Goal: Information Seeking & Learning: Learn about a topic

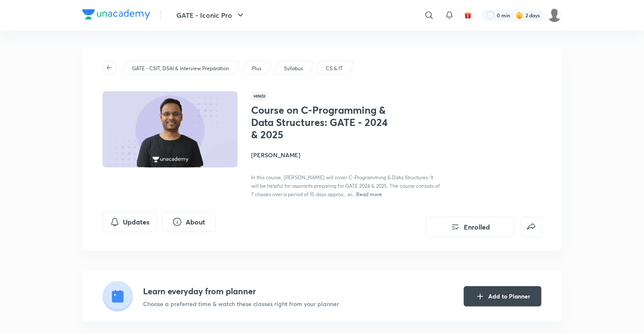
click at [483, 152] on div "Course on C-Programming & Data Structures: GATE - 2024 & 2025 [PERSON_NAME] In …" at bounding box center [396, 151] width 291 height 94
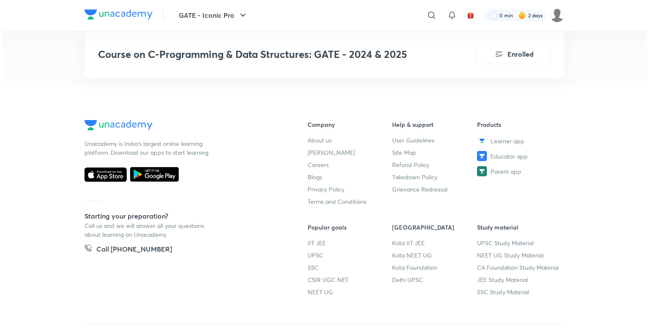
scroll to position [4584, 0]
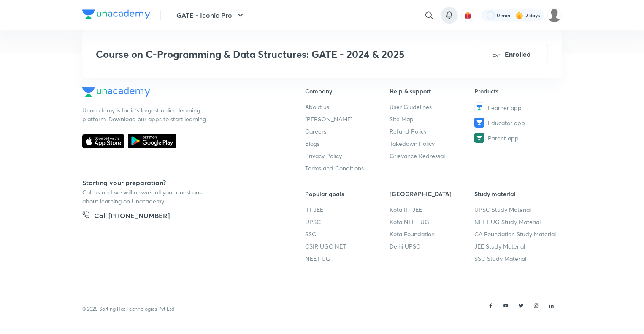
click at [453, 16] on icon at bounding box center [450, 15] width 10 height 10
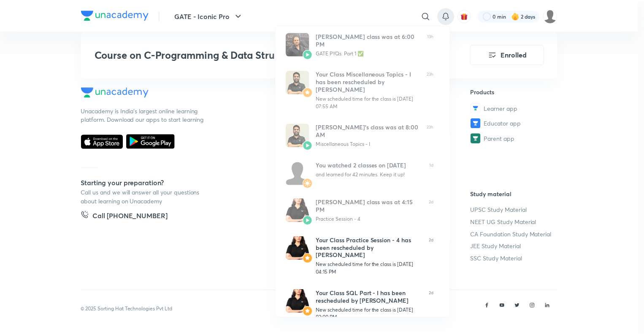
scroll to position [137, 0]
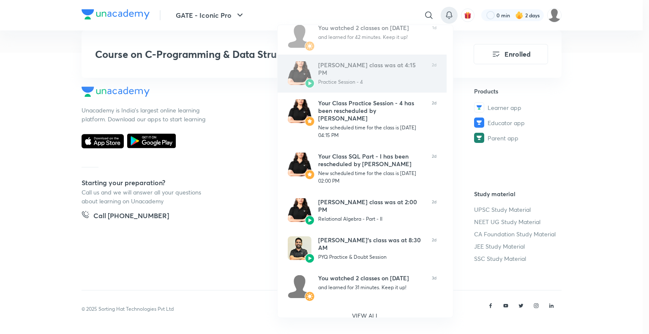
click at [370, 85] on div "[PERSON_NAME] class was at 4:15 PM Practice Session - 4" at bounding box center [371, 73] width 107 height 24
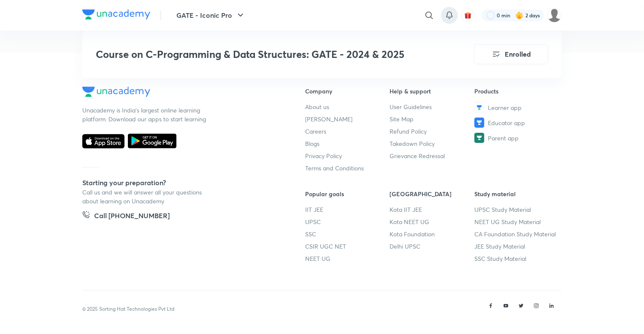
click at [450, 21] on div at bounding box center [449, 15] width 17 height 17
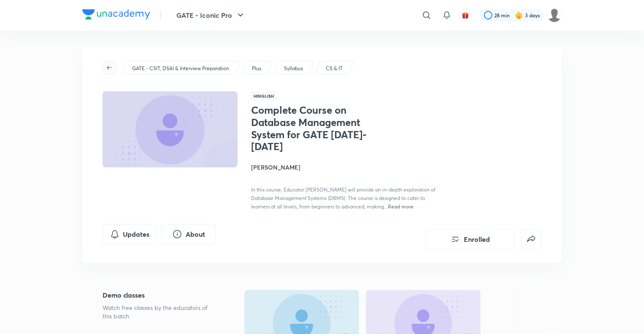
click at [110, 66] on icon "button" at bounding box center [109, 67] width 7 height 7
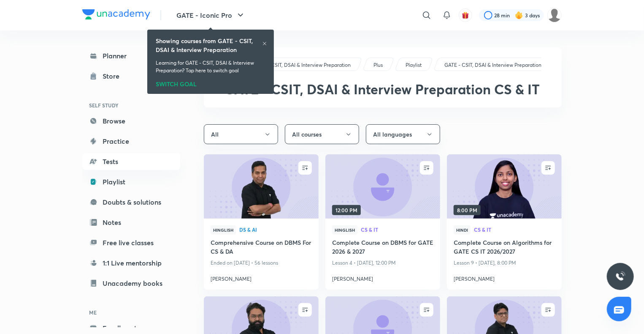
click at [262, 45] on h6 "Showing courses from GATE - CSIT, DSAI & Interview Preparation" at bounding box center [209, 45] width 106 height 18
click at [265, 43] on icon at bounding box center [264, 43] width 3 height 3
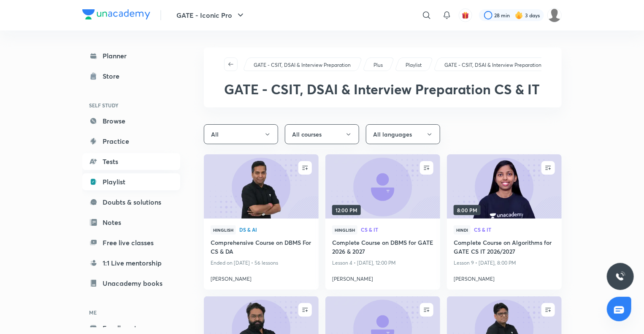
click at [118, 183] on link "Playlist" at bounding box center [131, 181] width 98 height 17
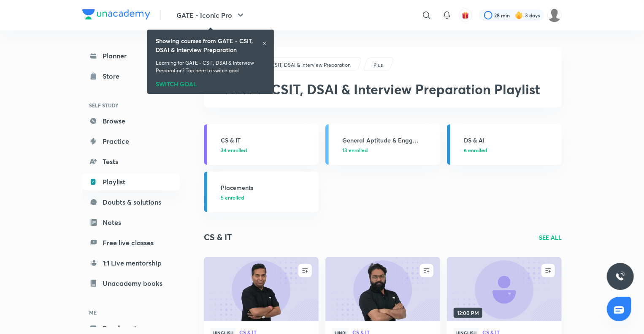
click at [264, 44] on icon at bounding box center [264, 43] width 5 height 5
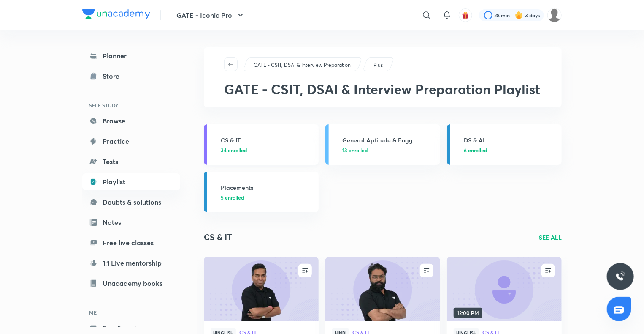
click at [228, 140] on h3 "CS & IT" at bounding box center [267, 140] width 93 height 9
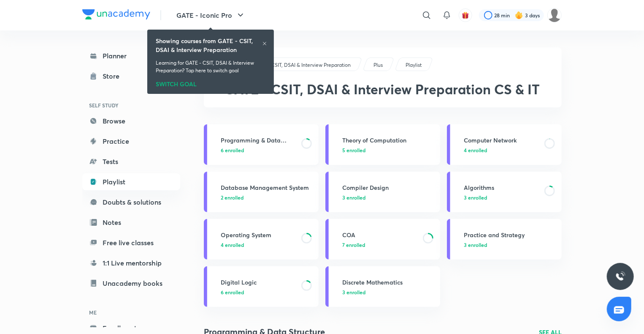
click at [244, 141] on h3 "Programming & Data Structure" at bounding box center [259, 140] width 76 height 9
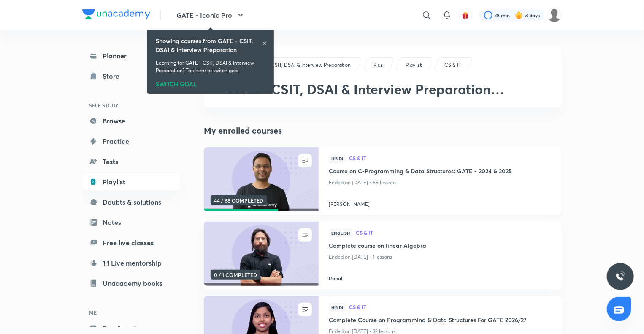
click at [334, 169] on h4 "Course on C-Programming & Data Structures: GATE - 2024 & 2025" at bounding box center [440, 171] width 223 height 11
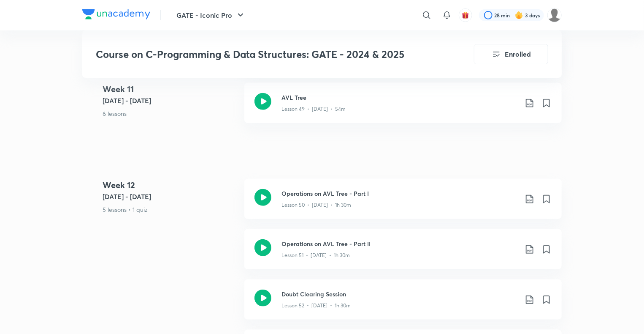
scroll to position [3566, 0]
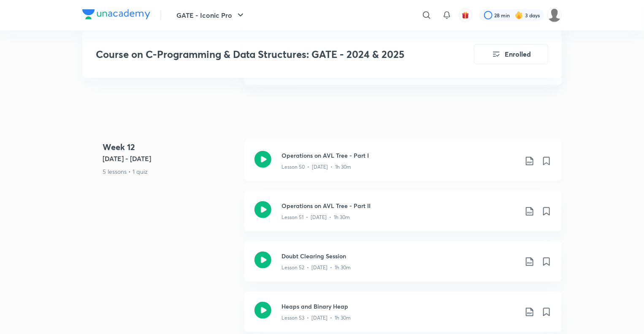
click at [334, 157] on h3 "Operations on AVL Tree - Part I" at bounding box center [400, 155] width 236 height 9
